Goal: Task Accomplishment & Management: Manage account settings

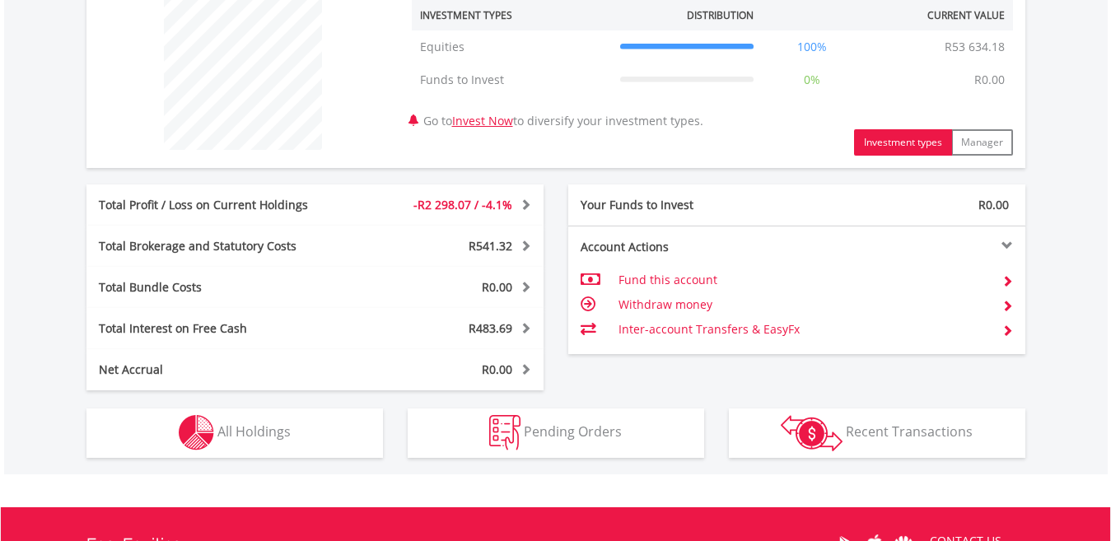
scroll to position [647, 0]
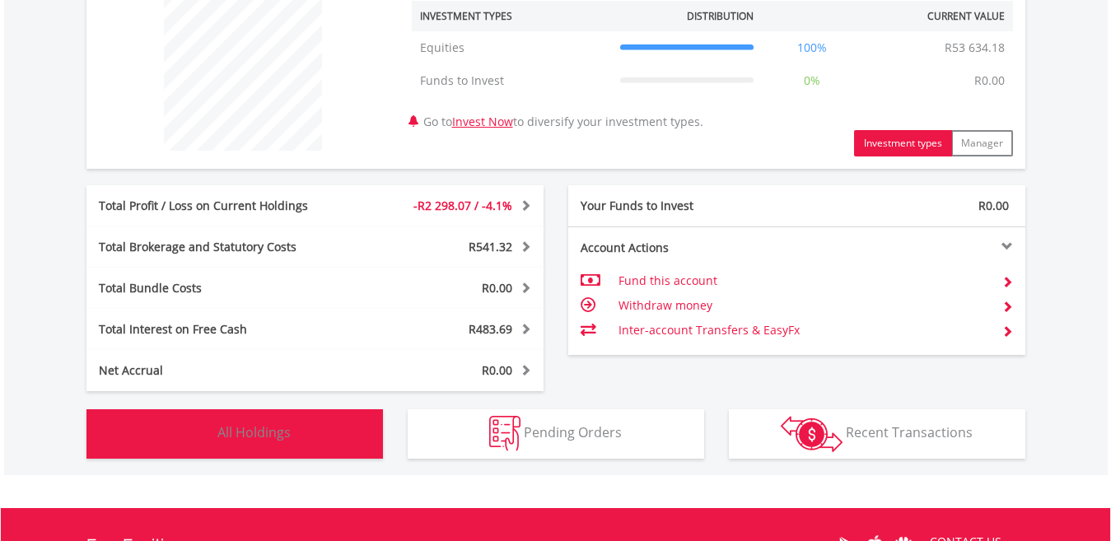
click at [267, 435] on span "All Holdings" at bounding box center [253, 432] width 73 height 18
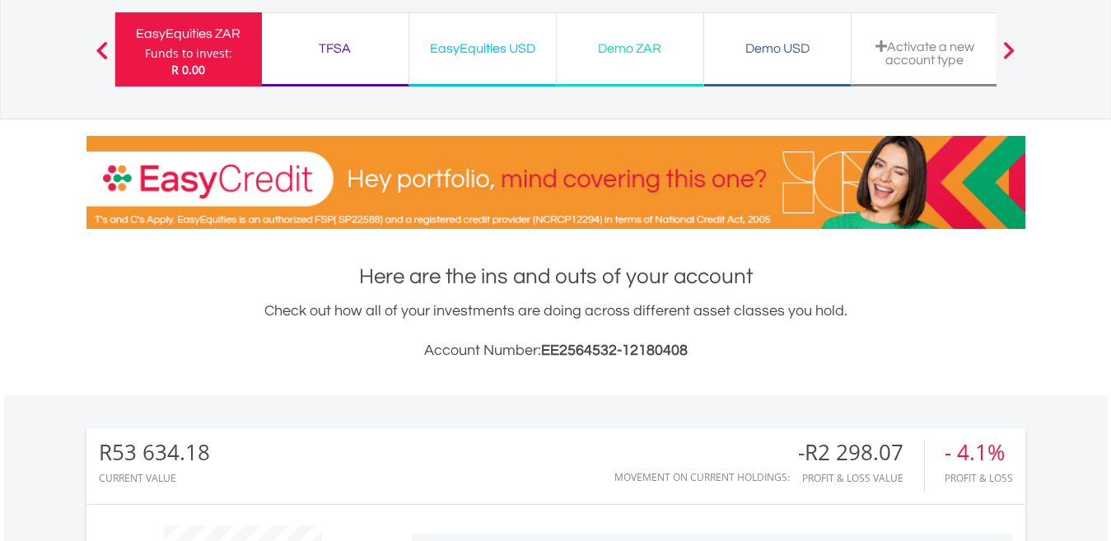
scroll to position [69, 0]
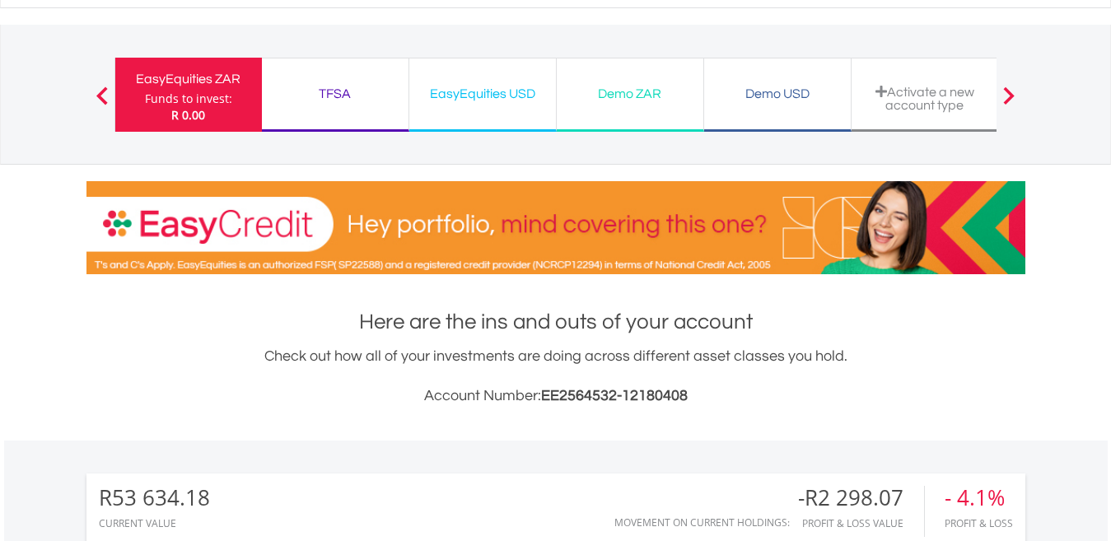
click at [484, 103] on div "EasyEquities USD" at bounding box center [482, 93] width 127 height 23
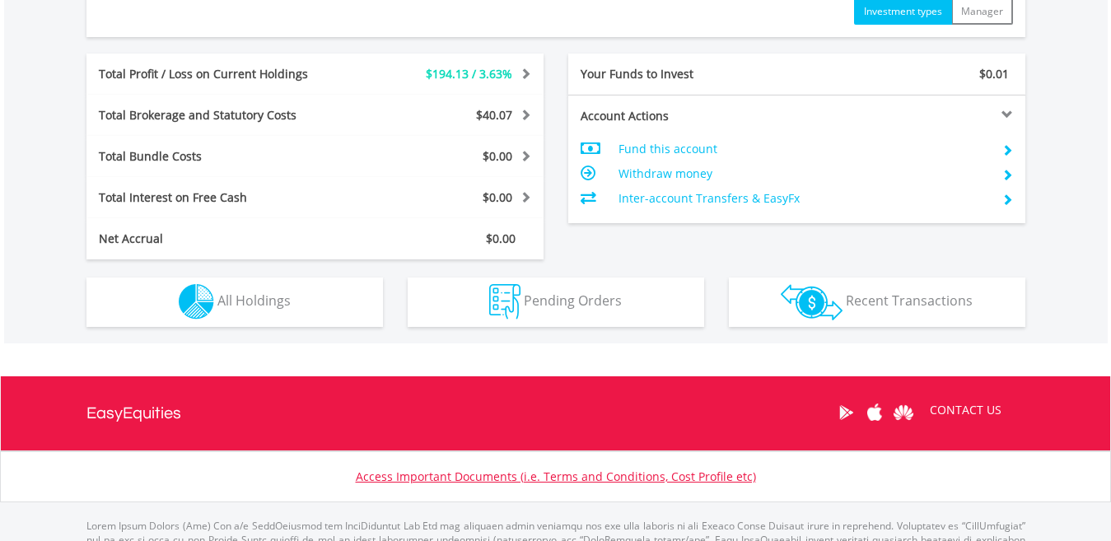
scroll to position [817, 0]
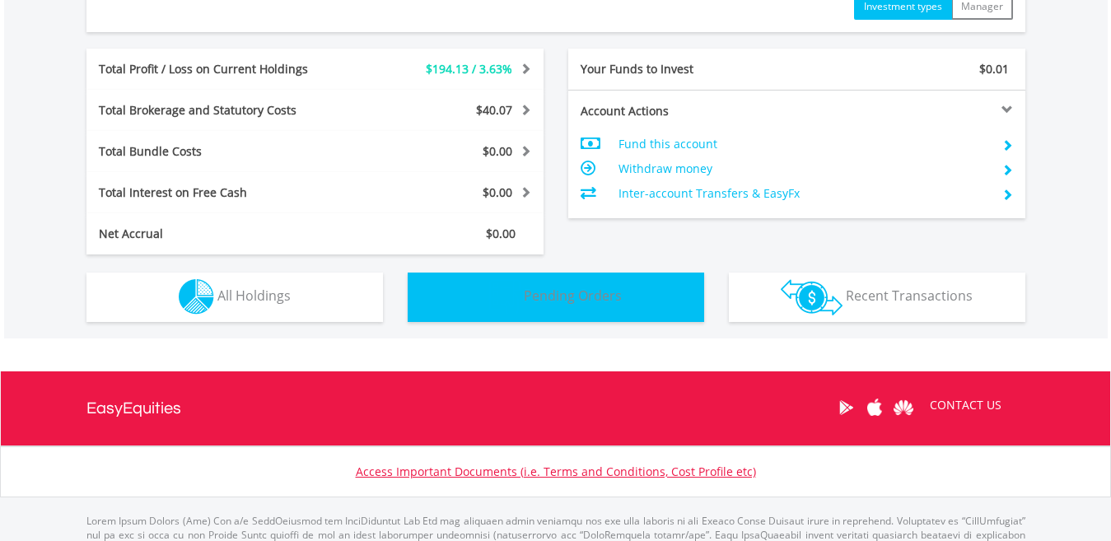
click at [528, 308] on button "Pending Orders Pending Orders" at bounding box center [556, 297] width 296 height 49
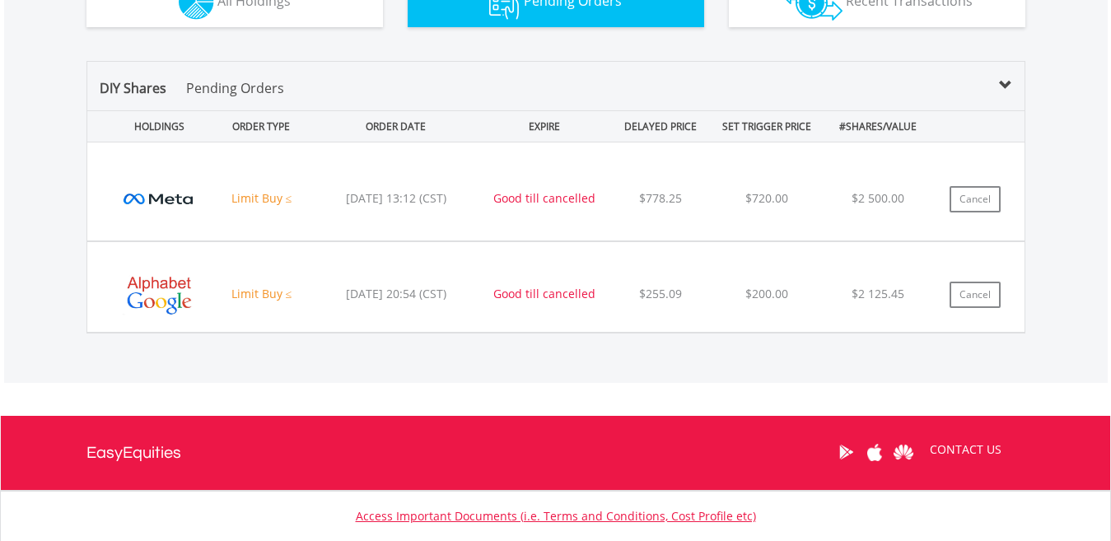
scroll to position [1122, 0]
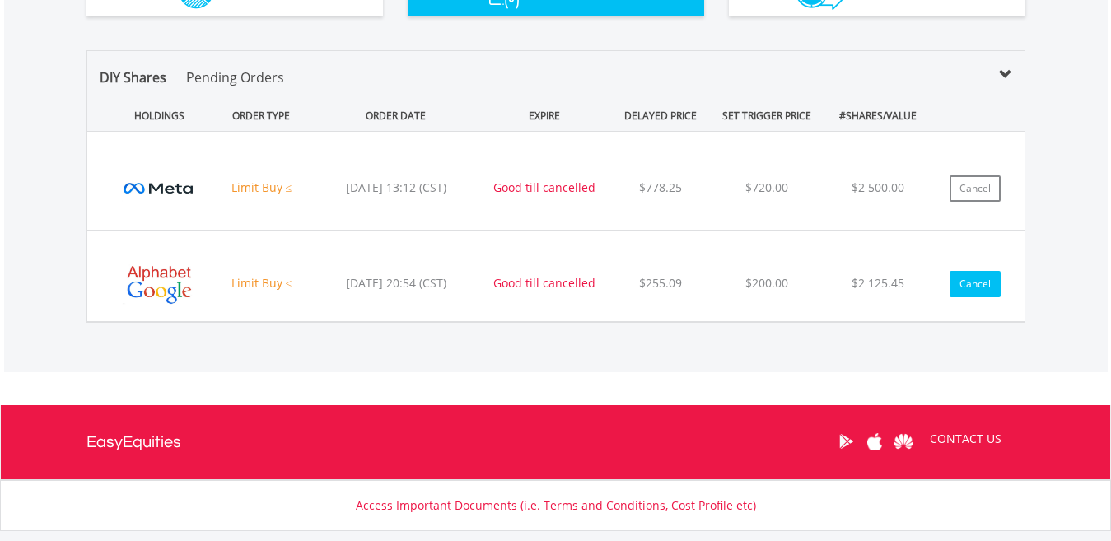
click at [972, 293] on button "Cancel" at bounding box center [974, 284] width 51 height 26
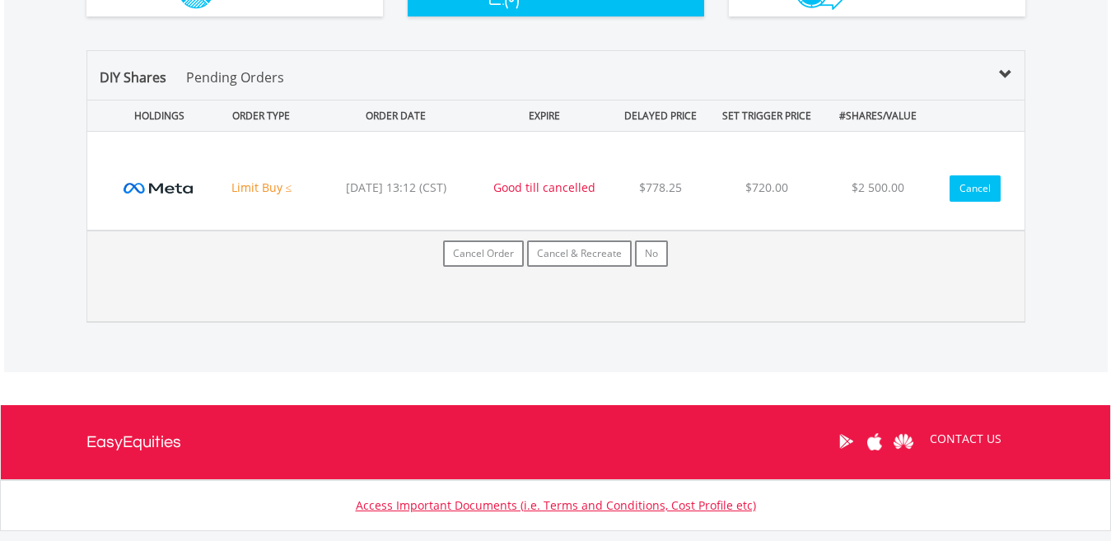
click at [970, 189] on button "Cancel" at bounding box center [974, 188] width 51 height 26
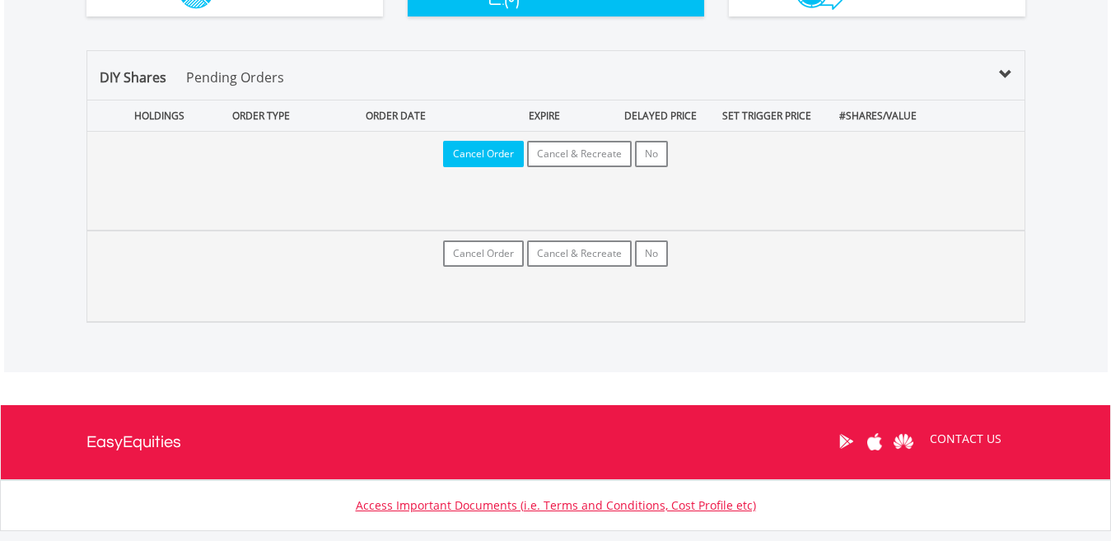
click at [501, 146] on button "Cancel Order" at bounding box center [483, 154] width 81 height 26
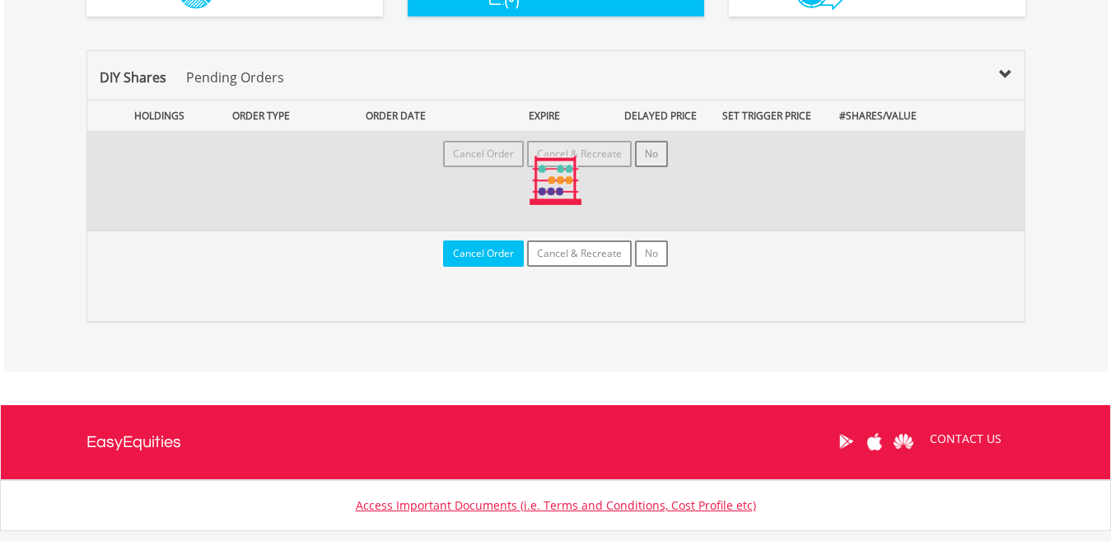
click at [483, 245] on button "Cancel Order" at bounding box center [483, 253] width 81 height 26
